Goal: Task Accomplishment & Management: Use online tool/utility

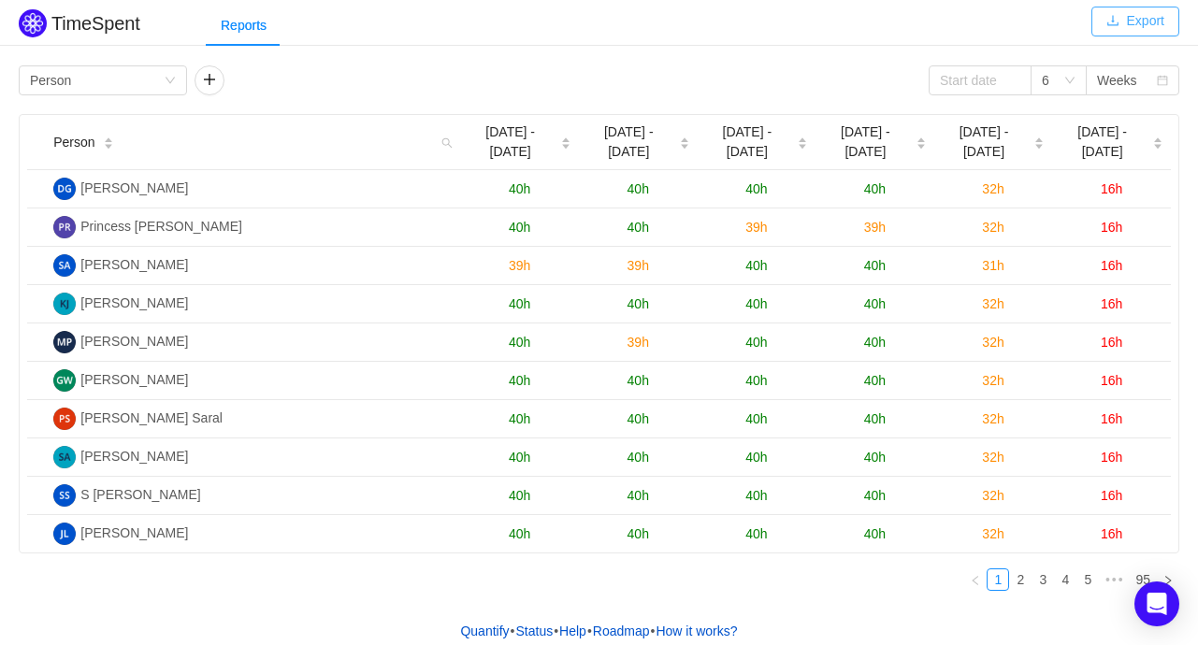
click at [1132, 25] on button "Export" at bounding box center [1135, 22] width 88 height 30
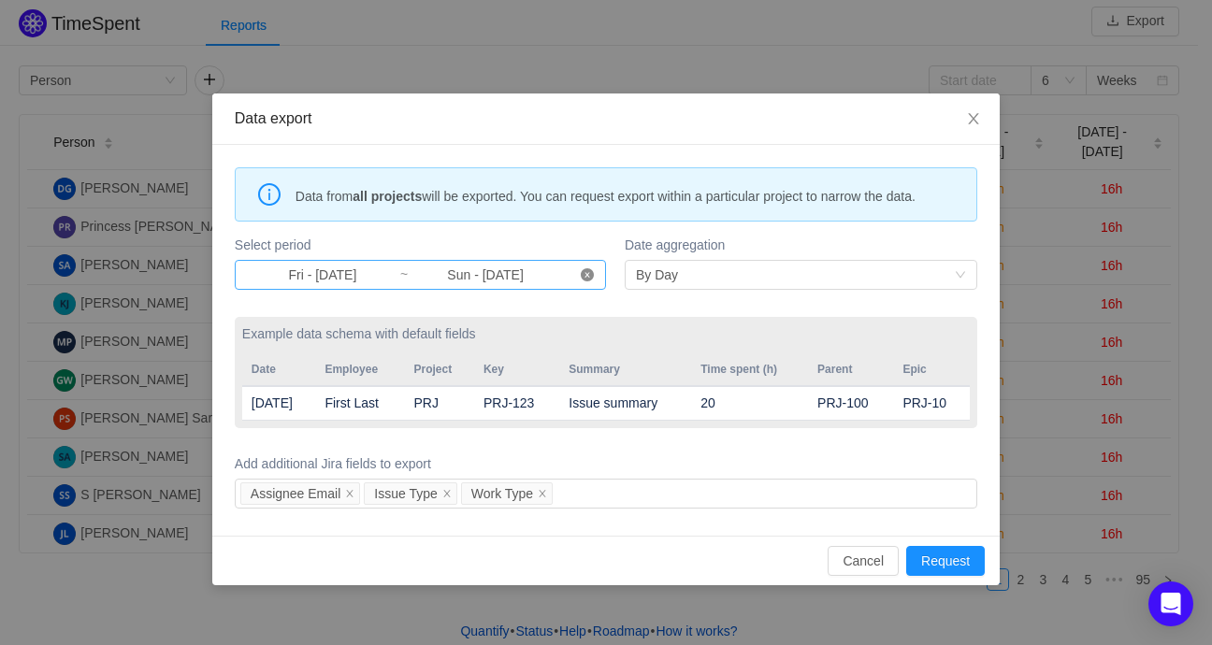
click at [591, 271] on icon "icon: close-circle" at bounding box center [587, 274] width 13 height 13
click at [325, 273] on input at bounding box center [322, 275] width 153 height 21
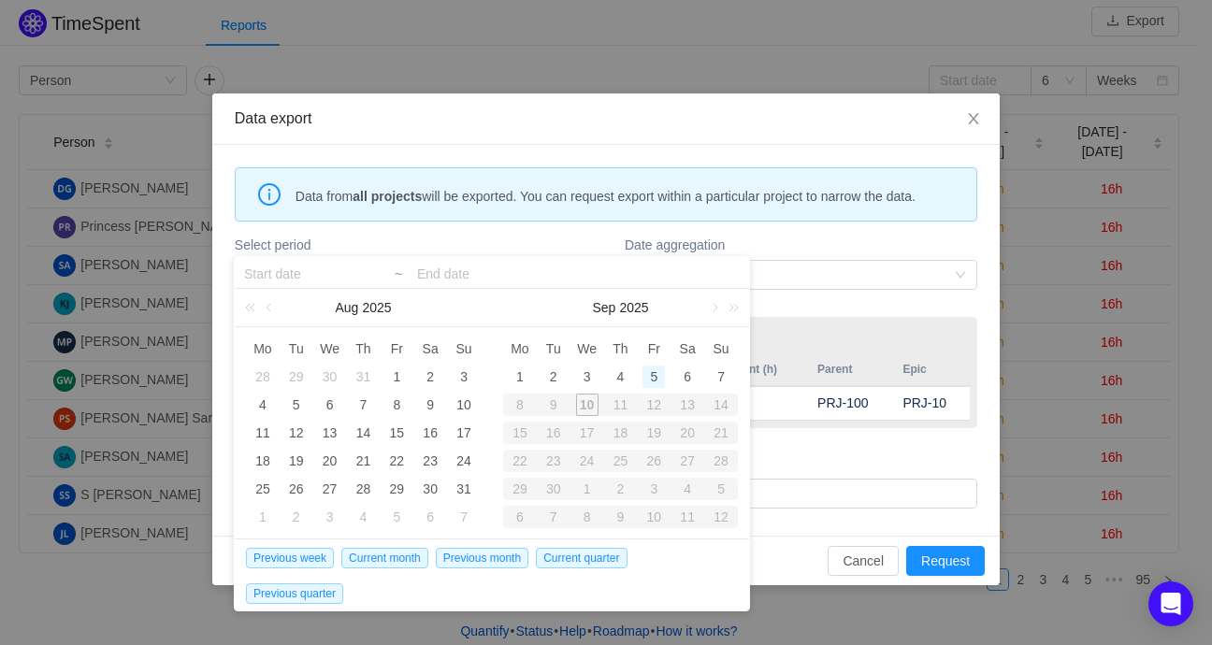
click at [658, 380] on div "5" at bounding box center [653, 377] width 22 height 22
type input "Fri - [DATE]"
click at [557, 408] on div "9" at bounding box center [554, 405] width 34 height 22
type input "Fri - [DATE]"
type input "Sun - [DATE]"
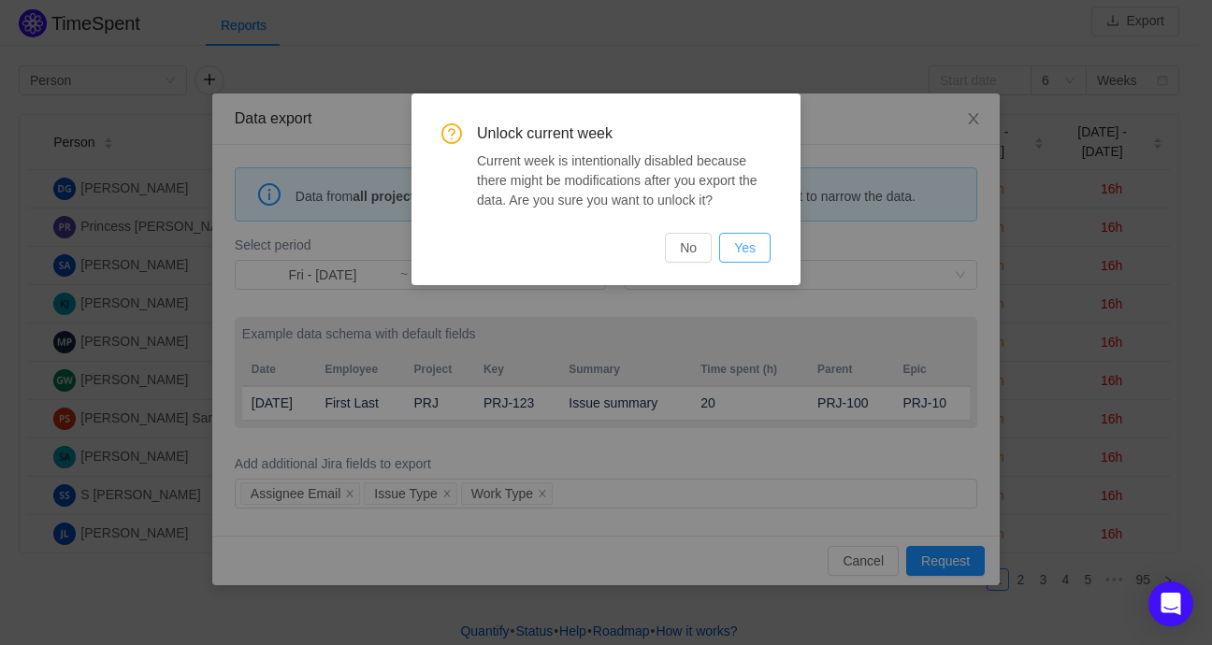
click at [742, 241] on button "Yes" at bounding box center [744, 248] width 51 height 30
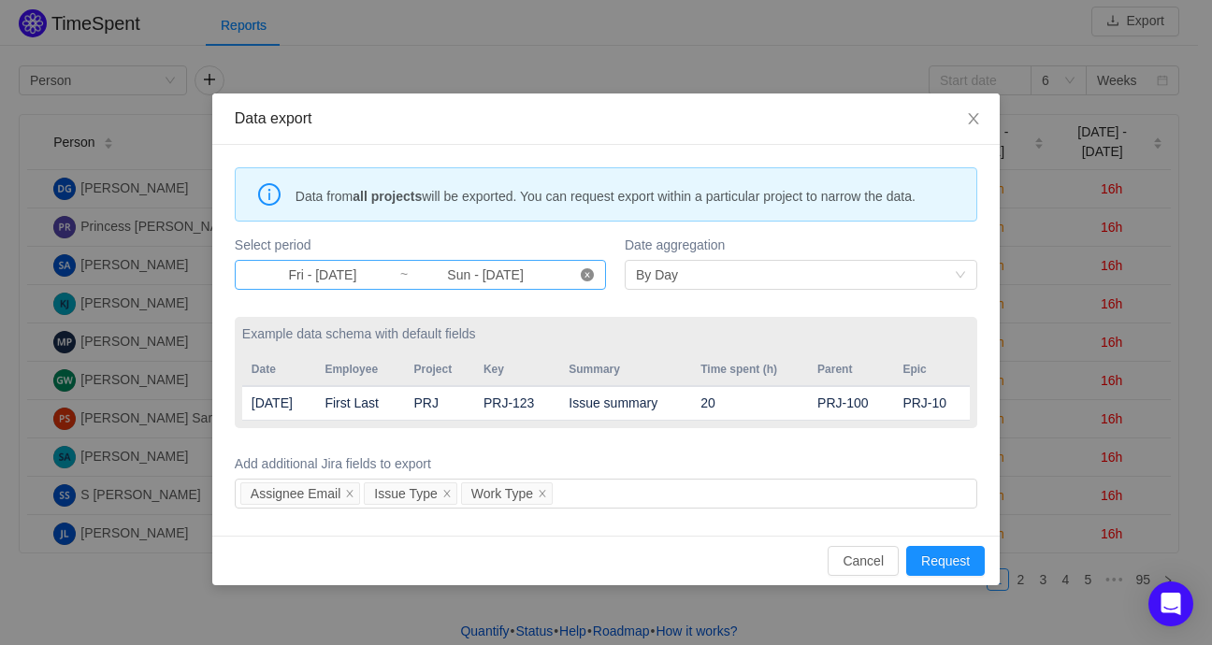
click at [587, 278] on icon "icon: close-circle" at bounding box center [587, 274] width 13 height 13
click at [304, 275] on input at bounding box center [322, 275] width 153 height 21
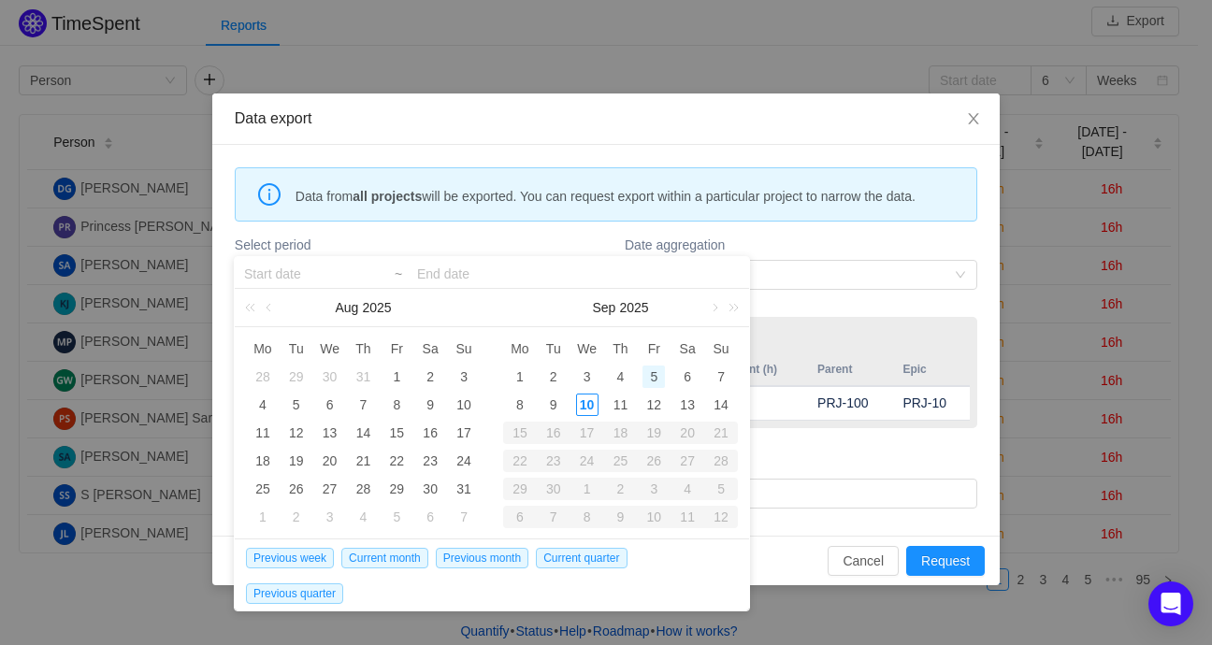
click at [653, 378] on div "5" at bounding box center [653, 377] width 22 height 22
type input "Fri - [DATE]"
click at [456, 270] on input at bounding box center [578, 274] width 323 height 22
click at [550, 405] on div "9" at bounding box center [553, 405] width 22 height 22
type input "Fri - [DATE]"
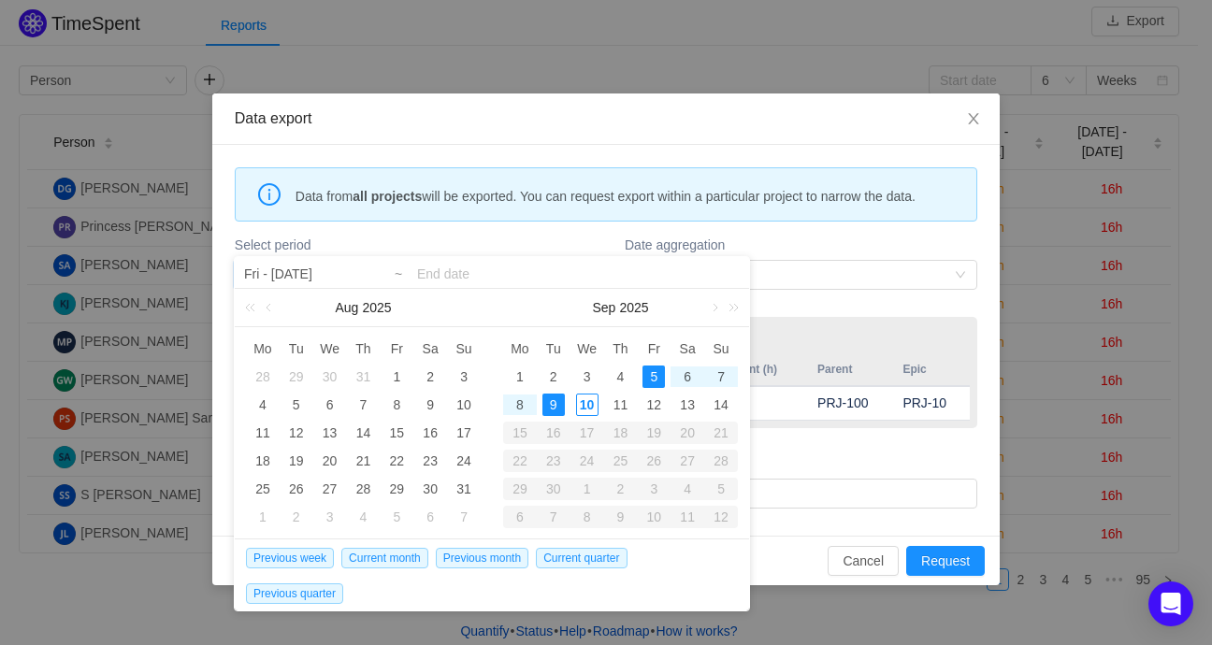
type input "Tue - [DATE]"
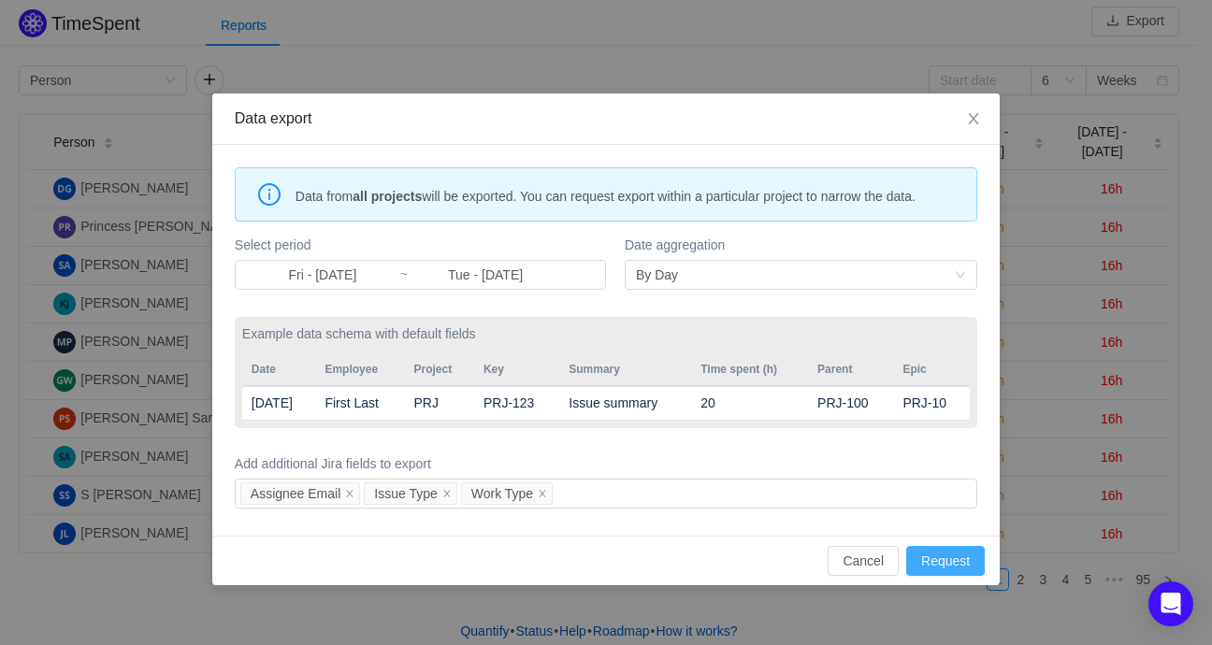
click at [935, 561] on button "Request" at bounding box center [945, 561] width 79 height 30
